Goal: Obtain resource: Download file/media

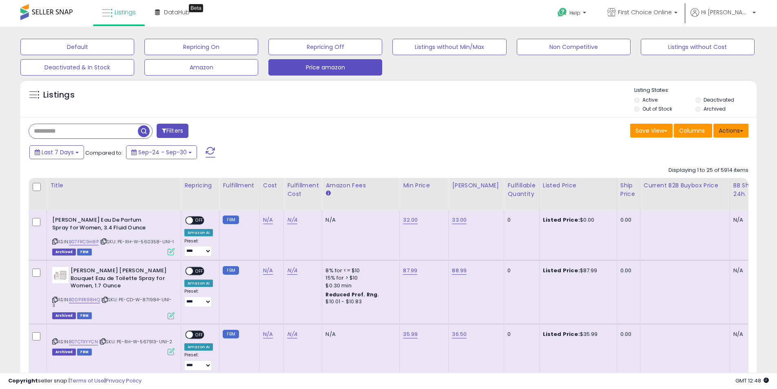
click at [746, 132] on button "Actions" at bounding box center [731, 131] width 35 height 14
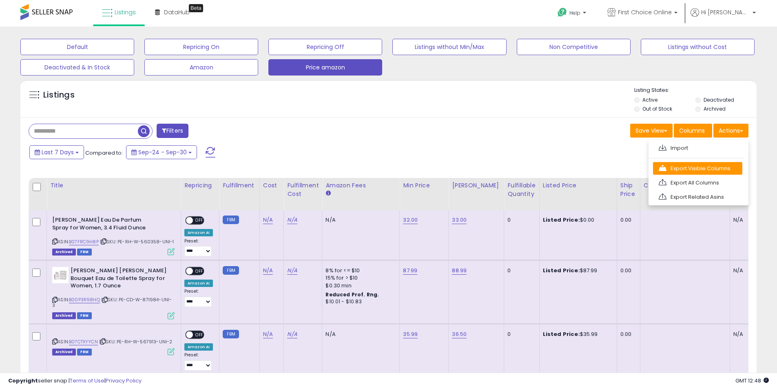
click at [697, 168] on link "Export Visible Columns" at bounding box center [697, 168] width 89 height 13
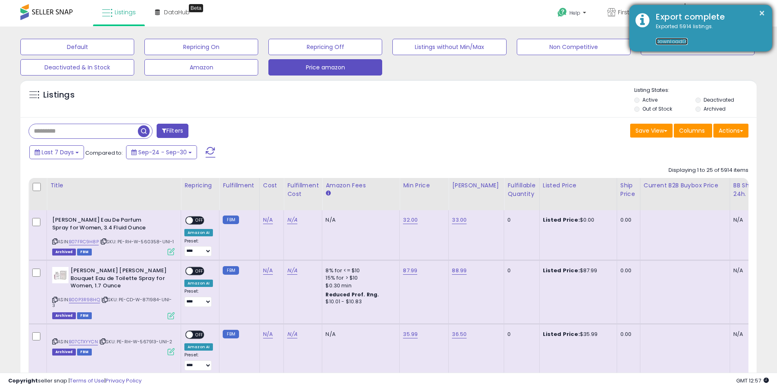
click at [673, 40] on link "Download" at bounding box center [672, 41] width 32 height 7
click at [762, 14] on button "×" at bounding box center [762, 13] width 7 height 10
